Goal: Information Seeking & Learning: Learn about a topic

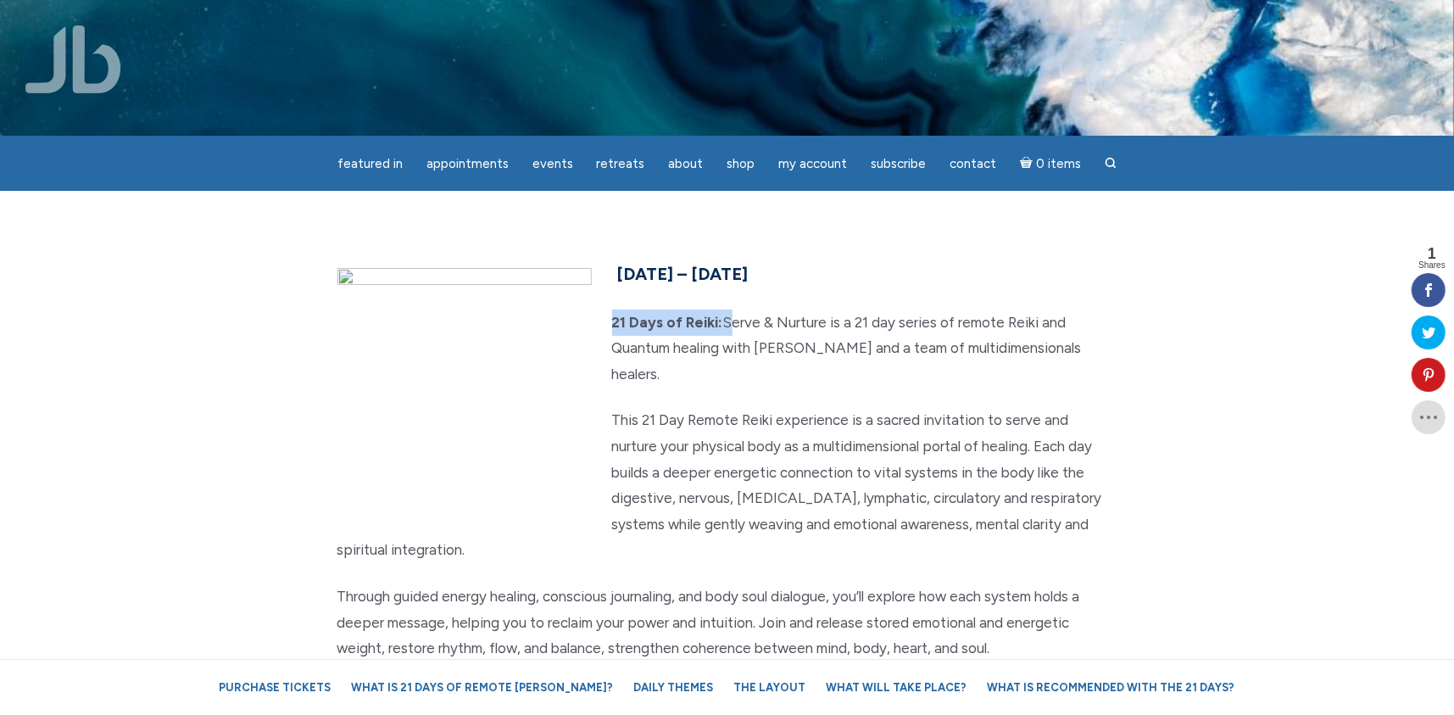
drag, startPoint x: 613, startPoint y: 325, endPoint x: 723, endPoint y: 321, distance: 110.3
click at [723, 321] on p "21 Days of Reiki: Serve & Nurture is a 21 day series of remote Reiki and Quantu…" at bounding box center [727, 348] width 780 height 78
copy p "21 Days of Reiki:"
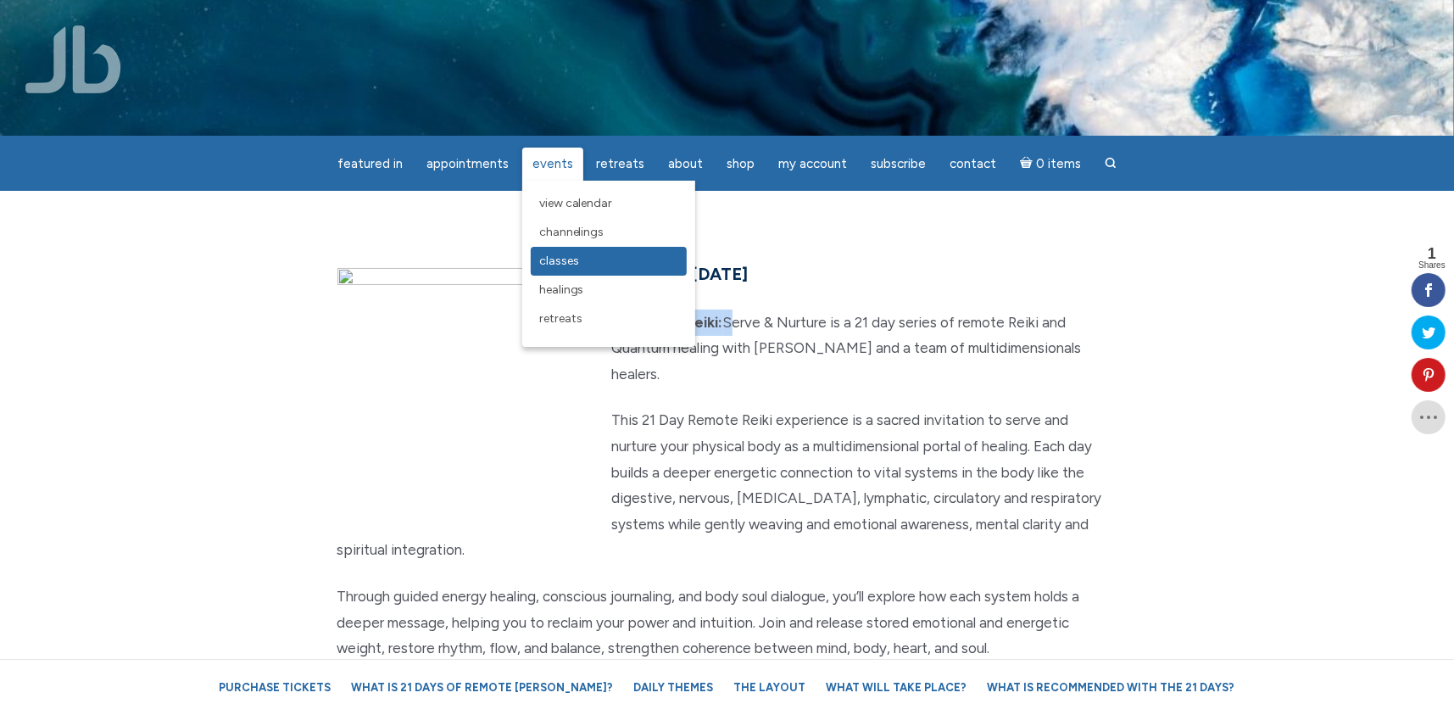
click at [565, 265] on span "Classes" at bounding box center [559, 260] width 40 height 14
